Goal: Task Accomplishment & Management: Complete application form

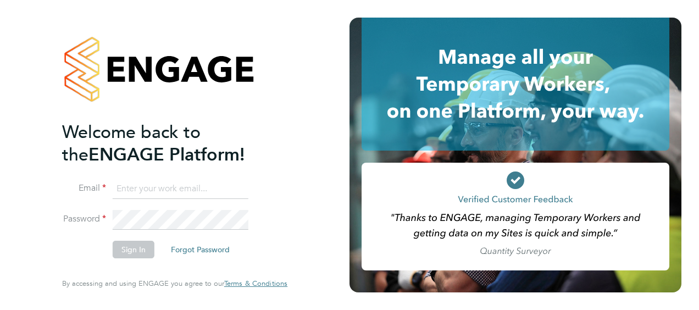
type input "[PERSON_NAME][EMAIL_ADDRESS][PERSON_NAME][DOMAIN_NAME]"
click at [20, 167] on div "Welcome back to the ENGAGE Platform! Email paul.griffiths@vistry.co.uk Password…" at bounding box center [175, 155] width 350 height 310
click at [114, 250] on button "Sign In" at bounding box center [134, 250] width 42 height 18
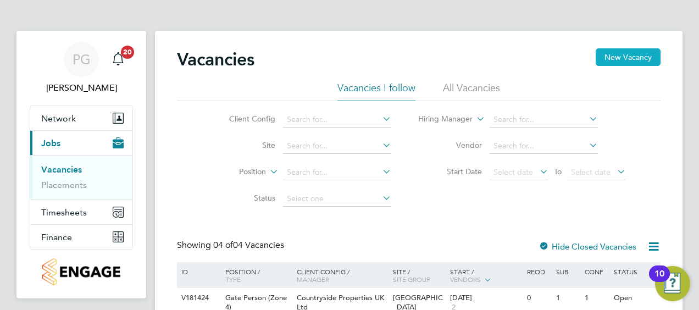
click at [644, 58] on button "New Vacancy" at bounding box center [628, 57] width 65 height 18
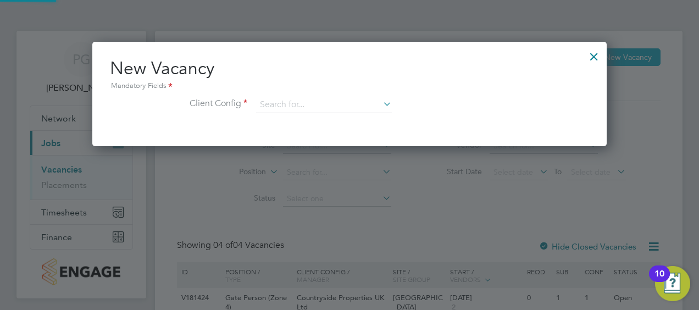
scroll to position [104, 515]
click at [324, 97] on input at bounding box center [324, 105] width 136 height 16
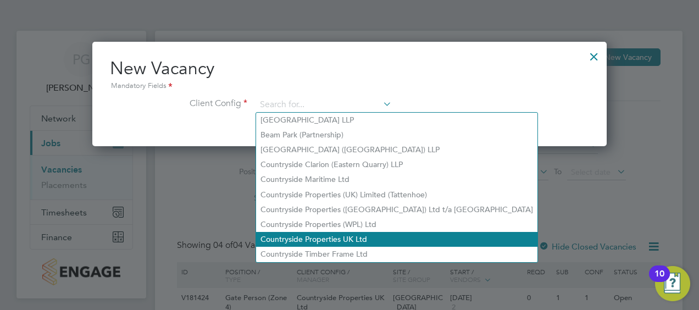
click at [298, 236] on li "Countryside Properties UK Ltd" at bounding box center [397, 239] width 282 height 15
type input "Countryside Properties UK Ltd"
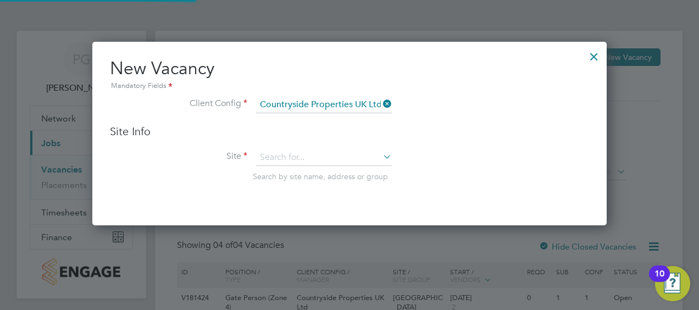
scroll to position [183, 515]
click at [345, 158] on input at bounding box center [324, 158] width 136 height 16
click at [333, 170] on li "[PERSON_NAME] bridge 2" at bounding box center [324, 172] width 136 height 15
type input "Wadebridge 2"
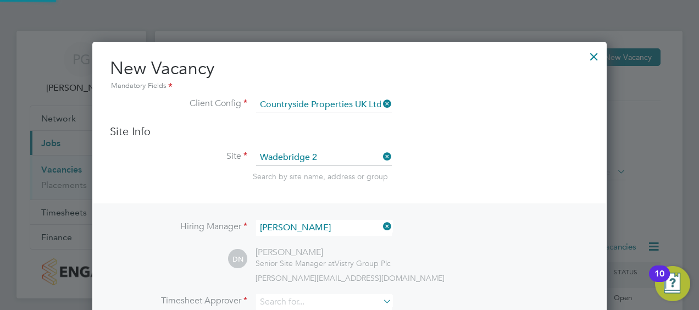
click at [518, 173] on div "Search by site name, address or group" at bounding box center [421, 177] width 336 height 10
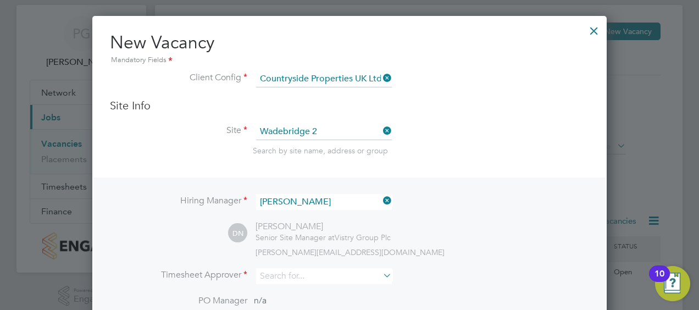
scroll to position [110, 0]
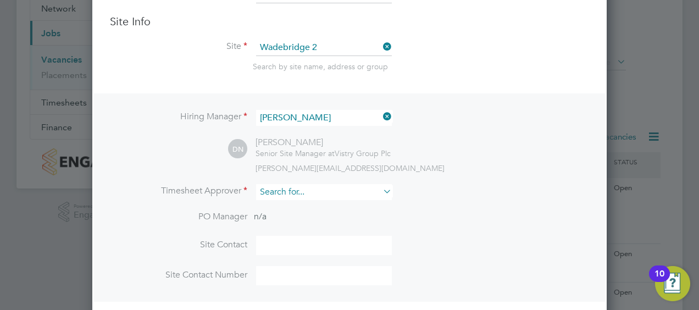
click at [338, 191] on input at bounding box center [324, 192] width 136 height 16
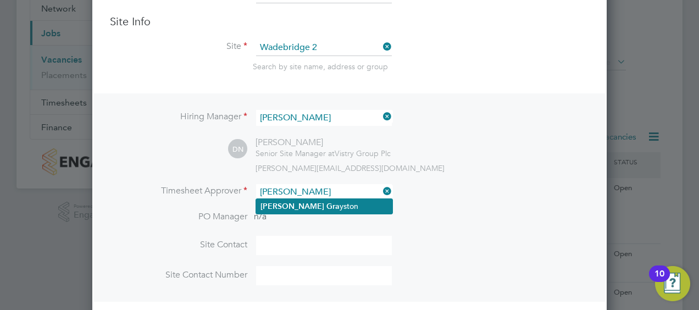
click at [324, 204] on li "[PERSON_NAME] yston" at bounding box center [324, 206] width 136 height 15
type input "[PERSON_NAME]"
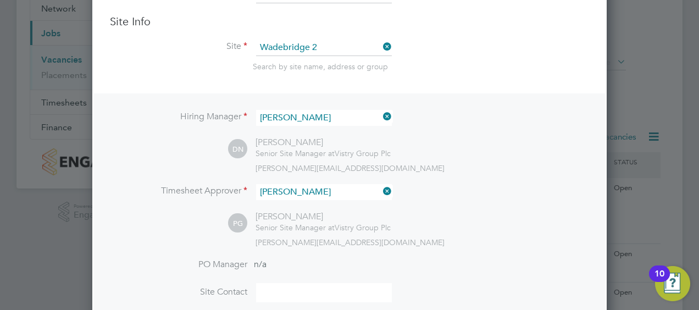
click at [399, 191] on li "Timesheet Approver [PERSON_NAME]" at bounding box center [349, 197] width 479 height 27
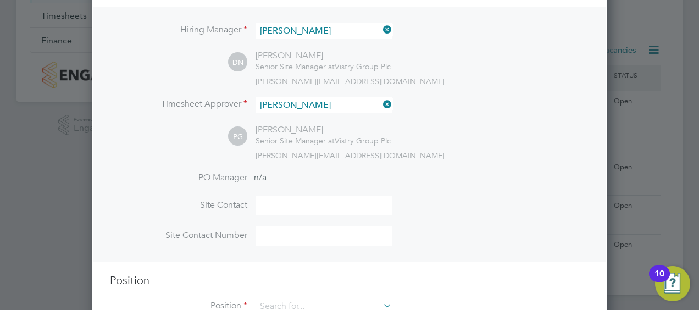
scroll to position [233, 0]
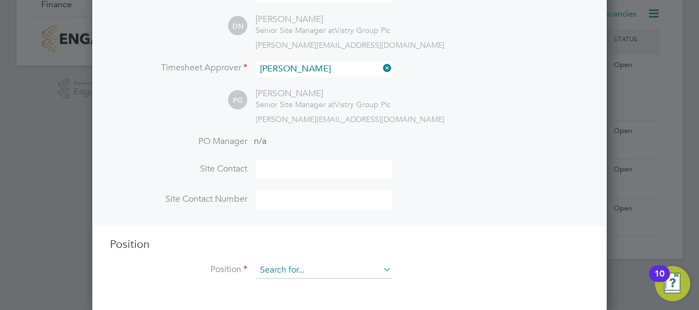
click at [321, 267] on input at bounding box center [324, 270] width 136 height 16
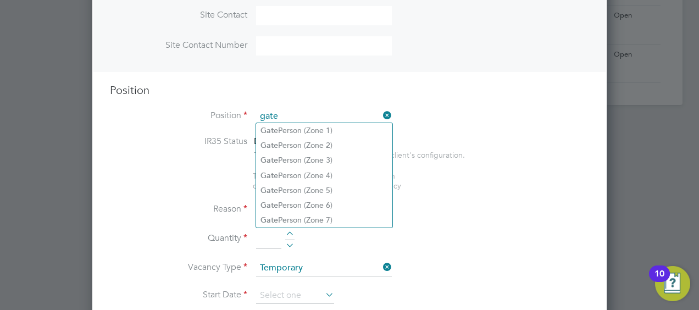
scroll to position [398, 0]
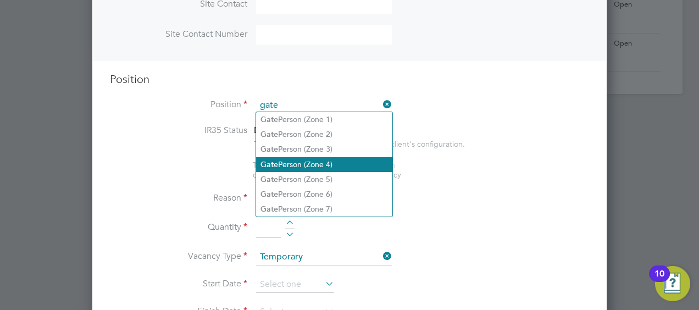
click at [322, 165] on li "Gate Person (Zone 4)" at bounding box center [324, 164] width 136 height 15
type input "Gate Person (Zone 4)"
type textarea "- Welcoming visitors and signing visitors in and out of site - Checking CSCS ca…"
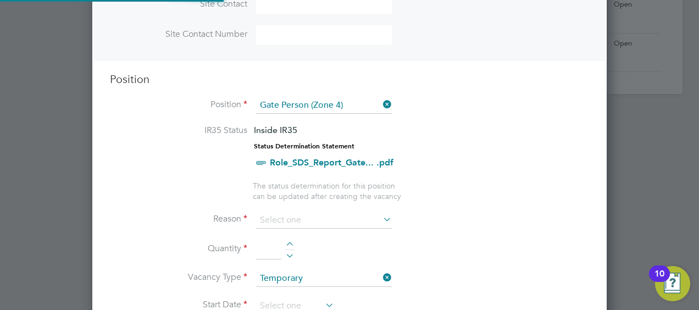
scroll to position [5, 5]
click at [465, 172] on li "IR35 Status Inside IR35 Status Determination Statement Role_SDS_Report_Gate... …" at bounding box center [349, 153] width 479 height 56
click at [263, 214] on input at bounding box center [324, 220] width 136 height 16
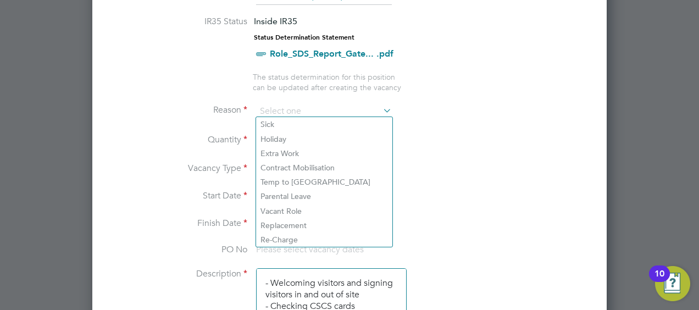
scroll to position [508, 0]
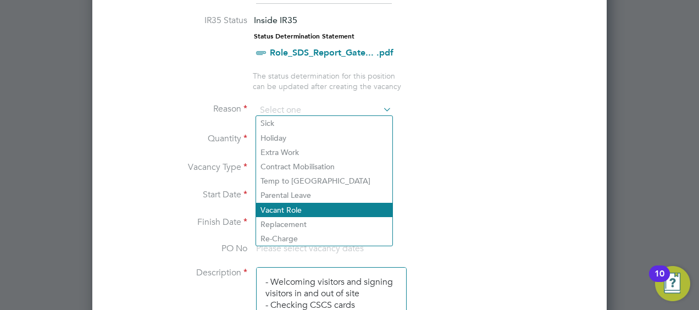
click at [285, 212] on li "Vacant Role" at bounding box center [324, 210] width 136 height 14
type input "Vacant Role"
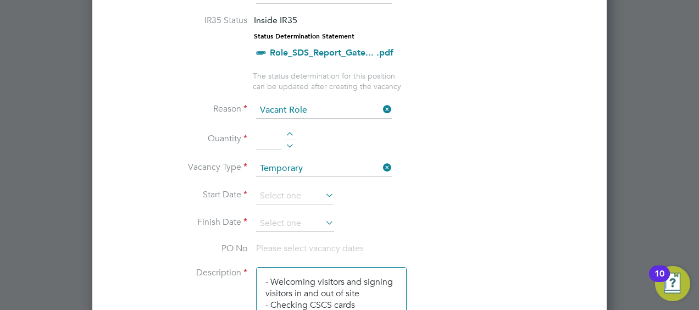
click at [266, 141] on input at bounding box center [268, 140] width 25 height 20
type input "1"
click at [355, 146] on li "Quantity 1" at bounding box center [349, 145] width 479 height 31
click at [303, 191] on input at bounding box center [295, 196] width 78 height 16
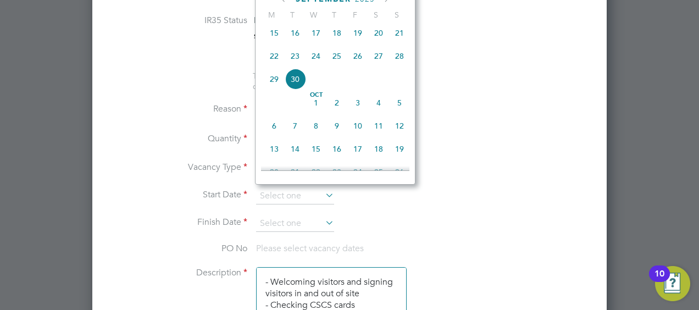
click at [314, 109] on span "[DATE]" at bounding box center [316, 102] width 21 height 21
type input "[DATE]"
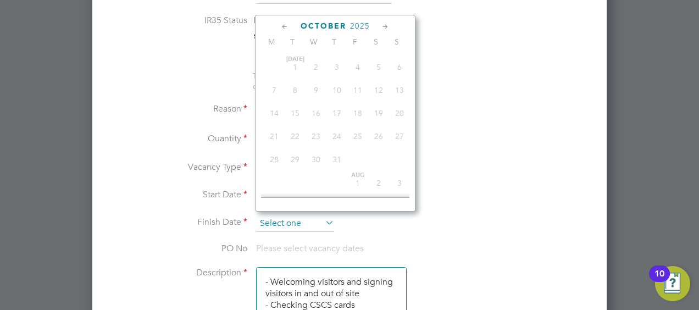
click at [285, 219] on input at bounding box center [295, 224] width 78 height 16
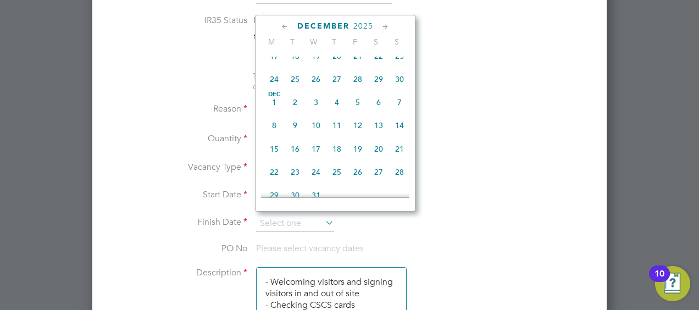
scroll to position [582, 0]
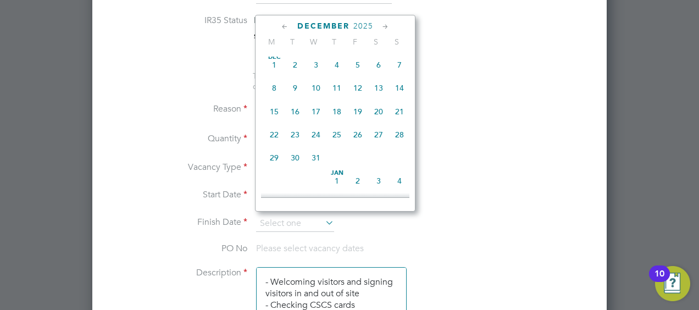
click at [360, 120] on span "19" at bounding box center [357, 111] width 21 height 21
type input "[DATE]"
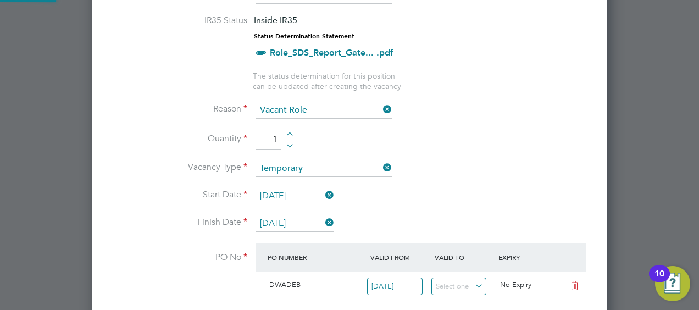
scroll to position [0, 0]
click at [489, 131] on li "Quantity 1" at bounding box center [349, 145] width 479 height 31
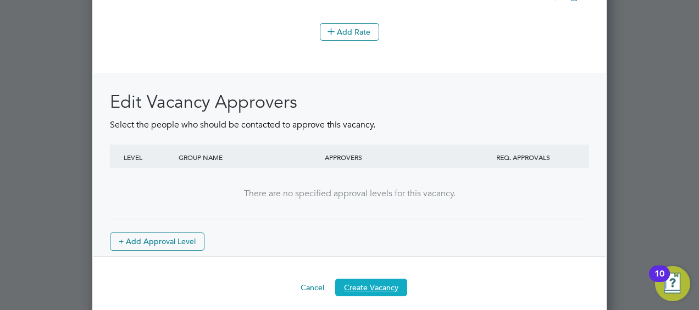
click at [358, 279] on button "Create Vacancy" at bounding box center [371, 288] width 72 height 18
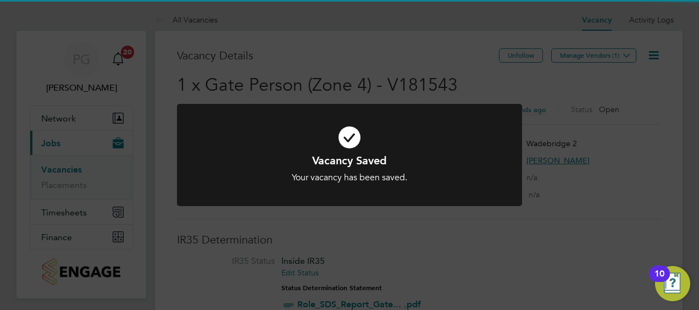
click at [415, 152] on icon at bounding box center [350, 137] width 286 height 43
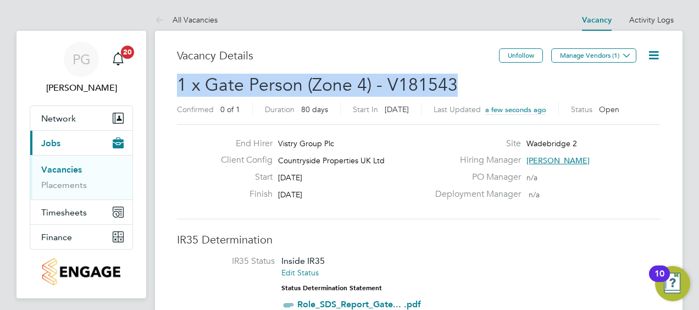
drag, startPoint x: 457, startPoint y: 84, endPoint x: 178, endPoint y: 91, distance: 278.8
click at [178, 91] on h2 "1 x Gate Person (Zone 4) - V181543 Confirmed 0 of 1 Duration 80 days Start In […" at bounding box center [419, 97] width 484 height 46
copy span "1 x Gate Person (Zone 4) - V181543"
click at [607, 60] on button "Manage Vendors (1)" at bounding box center [593, 55] width 85 height 14
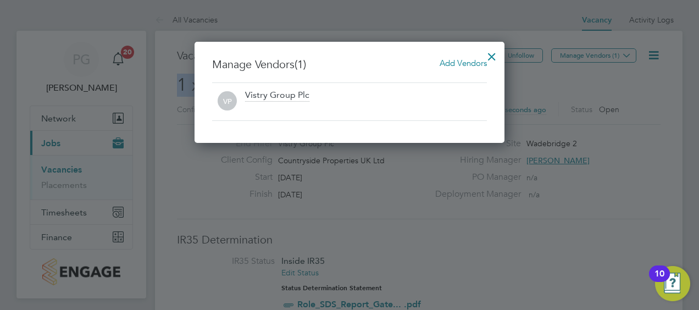
click at [477, 64] on span "Add Vendors" at bounding box center [463, 63] width 47 height 10
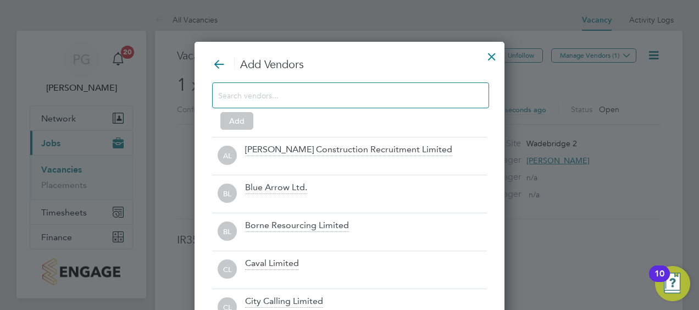
click at [322, 97] on input at bounding box center [341, 95] width 247 height 14
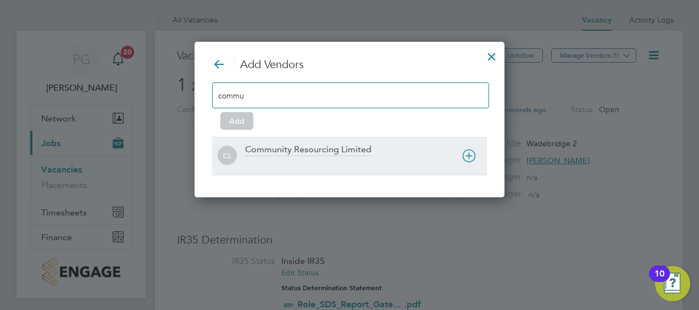
type input "commu"
click at [330, 159] on div at bounding box center [366, 163] width 242 height 11
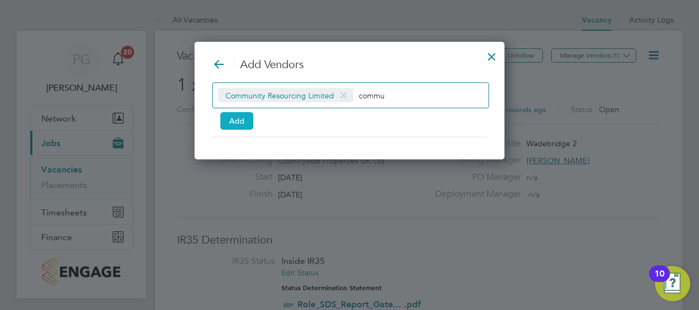
click at [235, 120] on button "Add" at bounding box center [236, 121] width 33 height 18
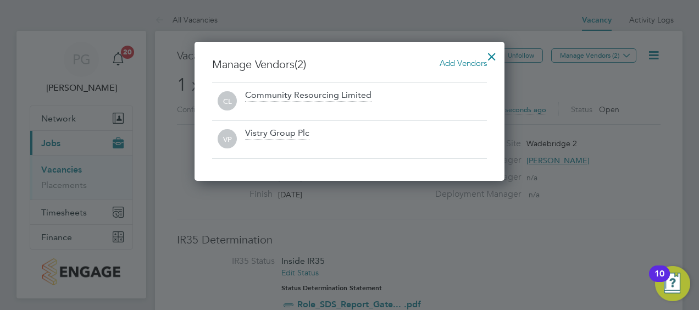
click at [492, 52] on div at bounding box center [492, 54] width 20 height 20
